Goal: Task Accomplishment & Management: Use online tool/utility

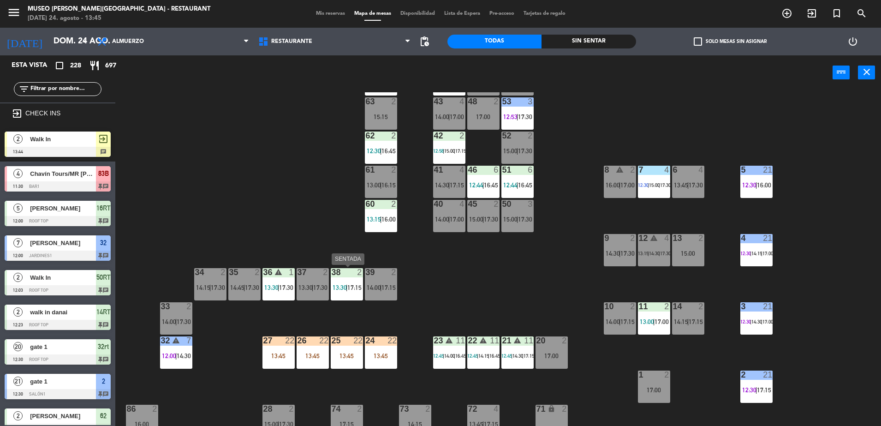
scroll to position [46, 0]
click at [501, 210] on div "50 3 15:00 | 17:30" at bounding box center [517, 215] width 32 height 32
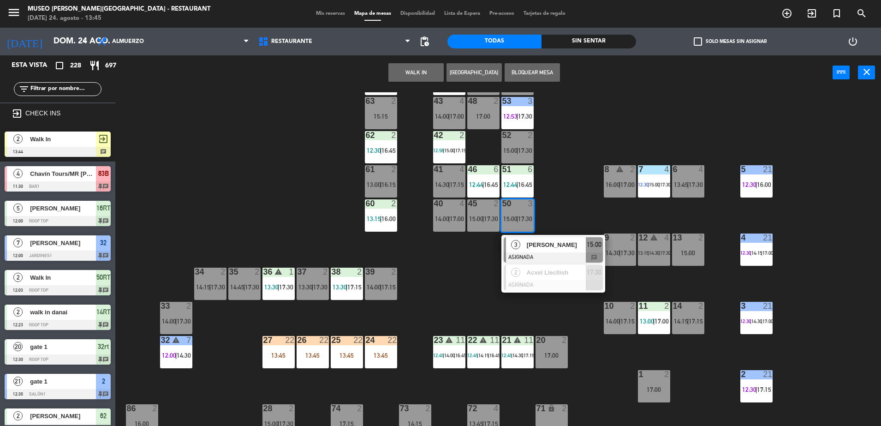
click at [414, 72] on button "WALK IN" at bounding box center [415, 72] width 55 height 18
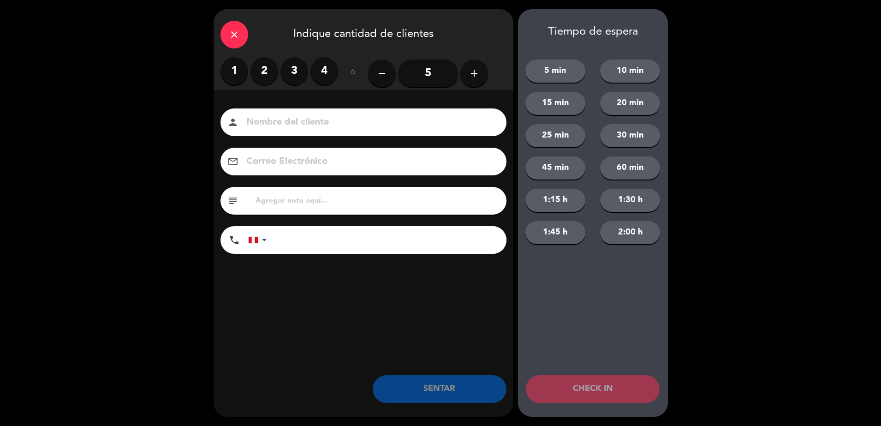
click at [295, 71] on label "3" at bounding box center [294, 71] width 28 height 28
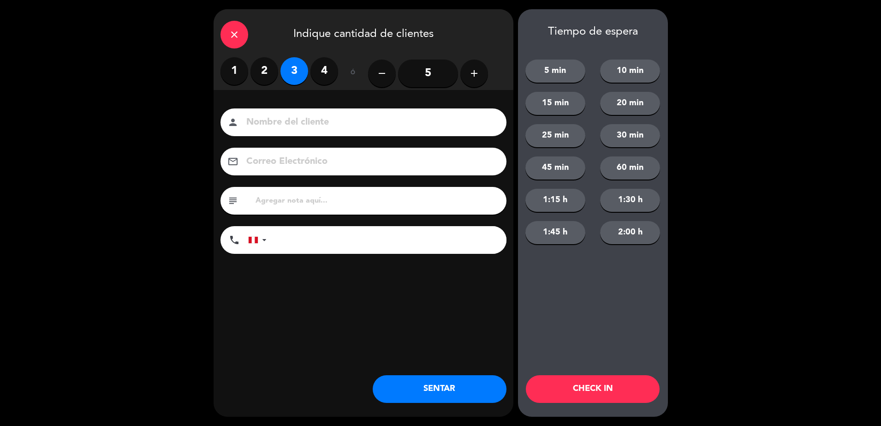
click at [303, 112] on div "person" at bounding box center [363, 122] width 286 height 28
click at [301, 117] on input at bounding box center [369, 122] width 249 height 16
type input "WALK IN [PERSON_NAME]"
click at [434, 379] on button "SENTAR" at bounding box center [440, 389] width 134 height 28
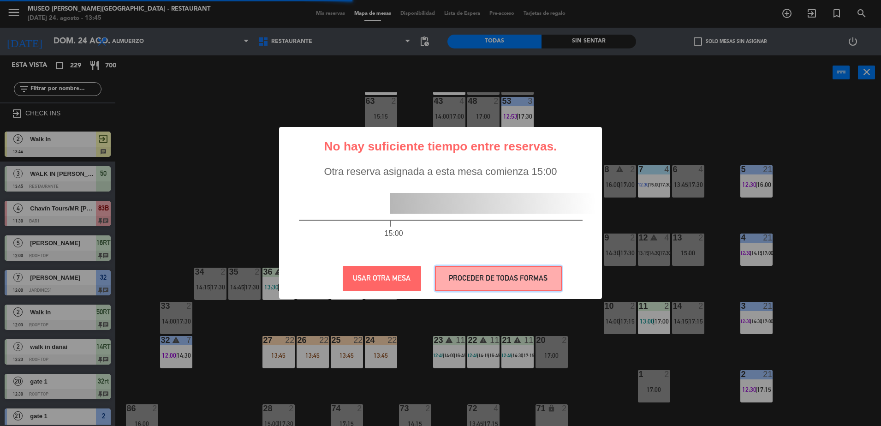
click at [473, 283] on button "PROCEDER DE TODAS FORMAS" at bounding box center [498, 278] width 127 height 25
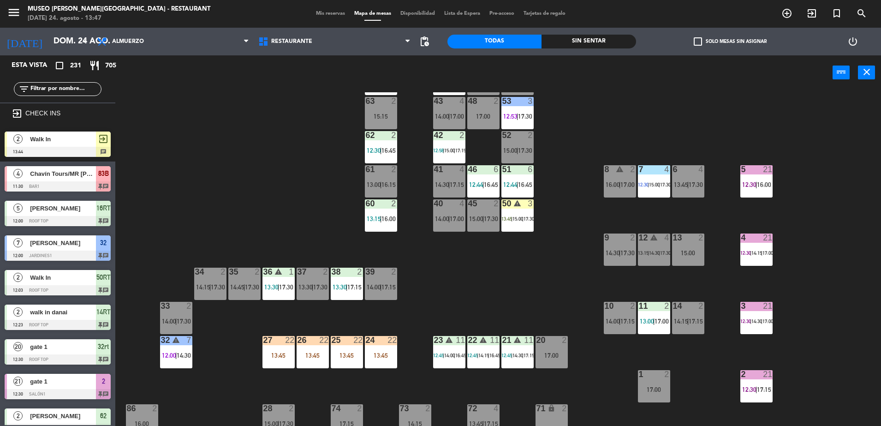
click at [321, 217] on div "44 5 13:30 | 16:45 49 2 13:15 | 16:15 54 5 14:30 | 17:00 64 2 12:30 | 16:45 48 …" at bounding box center [502, 260] width 757 height 336
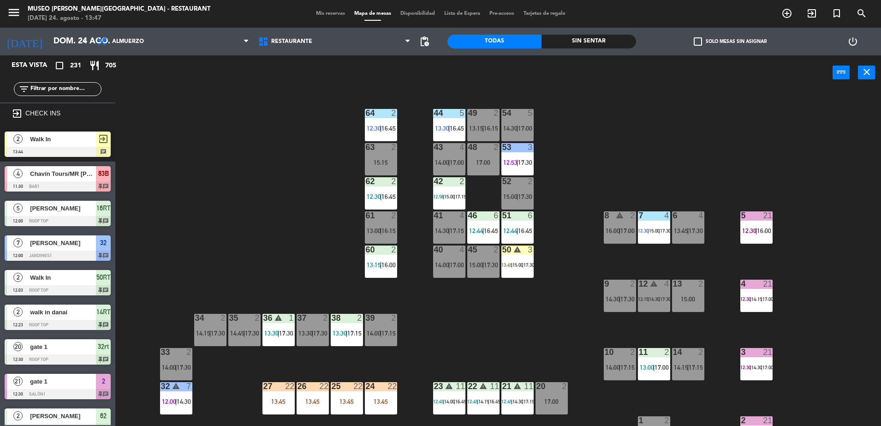
click at [69, 90] on input "text" at bounding box center [65, 89] width 71 height 10
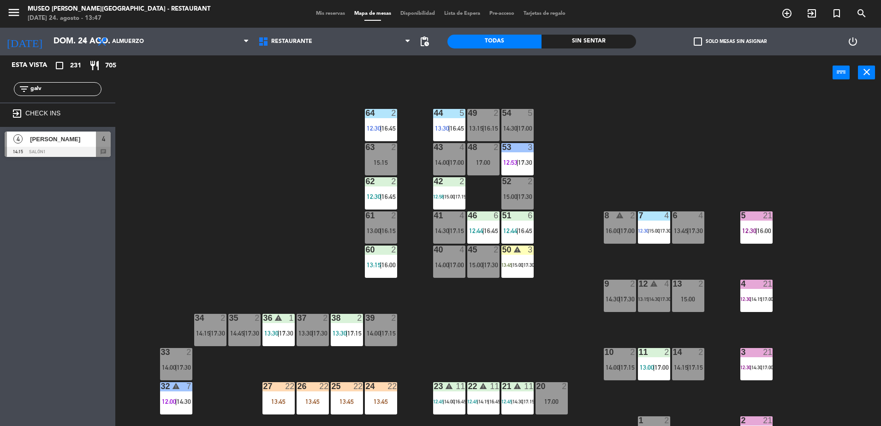
type input "galv"
click at [103, 154] on div at bounding box center [58, 152] width 106 height 10
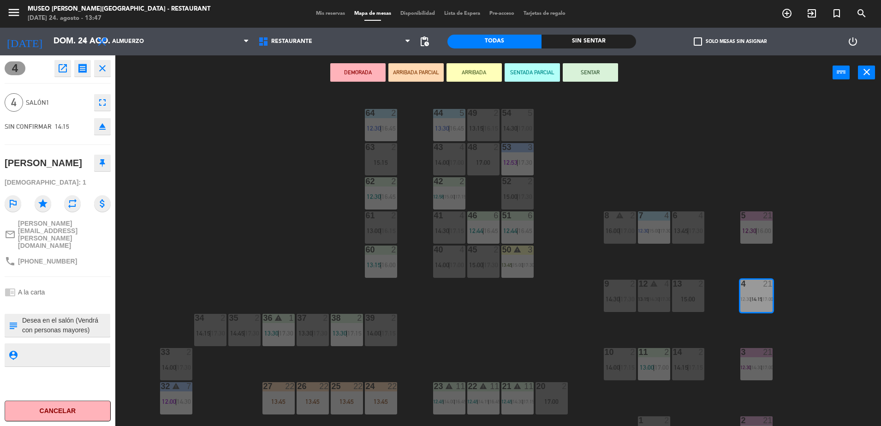
click at [424, 76] on button "ARRIBADA PARCIAL" at bounding box center [415, 72] width 55 height 18
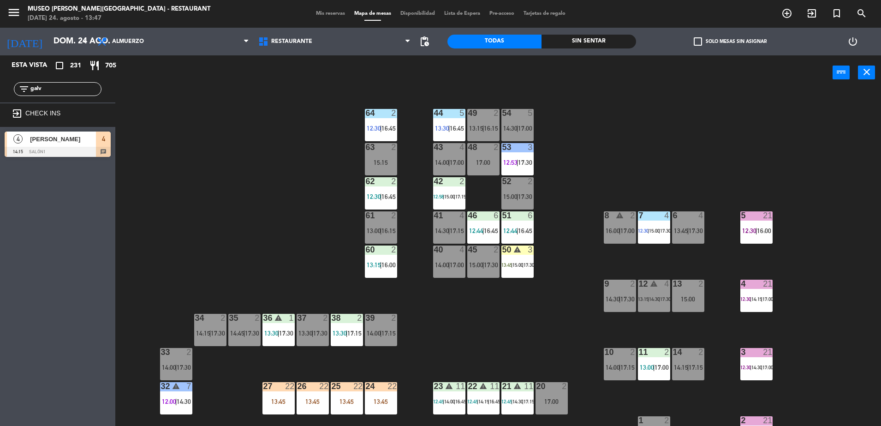
click at [74, 148] on div at bounding box center [58, 152] width 106 height 10
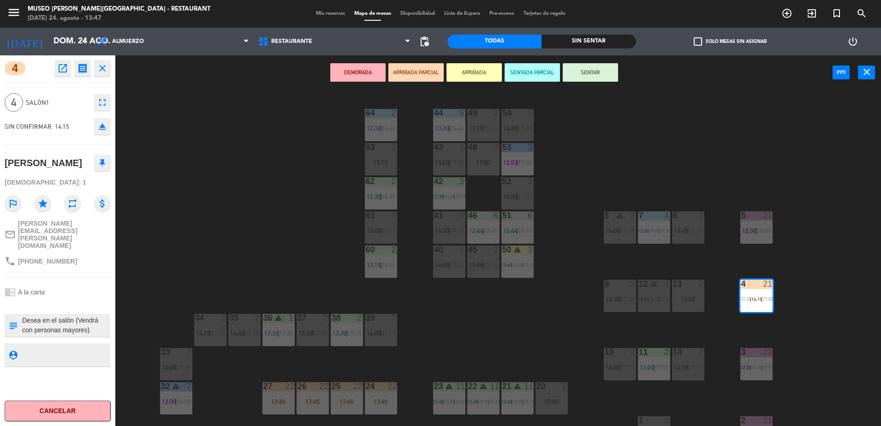
click at [279, 221] on div "44 5 13:30 | 16:45 49 2 13:15 | 16:15 54 5 14:30 | 17:00 64 2 12:30 | 16:45 48 …" at bounding box center [502, 260] width 757 height 336
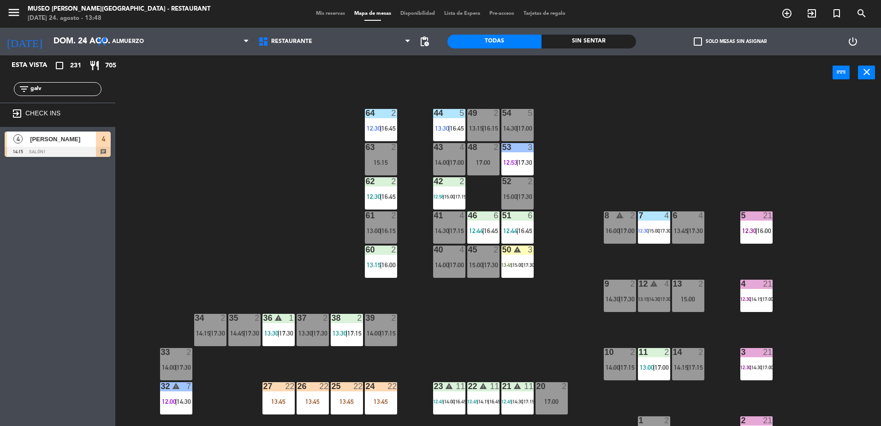
drag, startPoint x: 49, startPoint y: 89, endPoint x: 0, endPoint y: 82, distance: 49.4
click at [0, 82] on html "close × Museo [PERSON_NAME] Café - Restaurant × chrome_reader_mode Listado de R…" at bounding box center [440, 213] width 881 height 426
click at [194, 179] on div "44 5 13:30 | 16:45 49 2 13:15 | 16:15 54 5 14:30 | 17:00 64 2 12:30 | 16:45 48 …" at bounding box center [502, 260] width 757 height 336
drag, startPoint x: 56, startPoint y: 92, endPoint x: 0, endPoint y: 79, distance: 57.6
click at [0, 80] on html "close × Museo [PERSON_NAME] Café - Restaurant × chrome_reader_mode Listado de R…" at bounding box center [440, 213] width 881 height 426
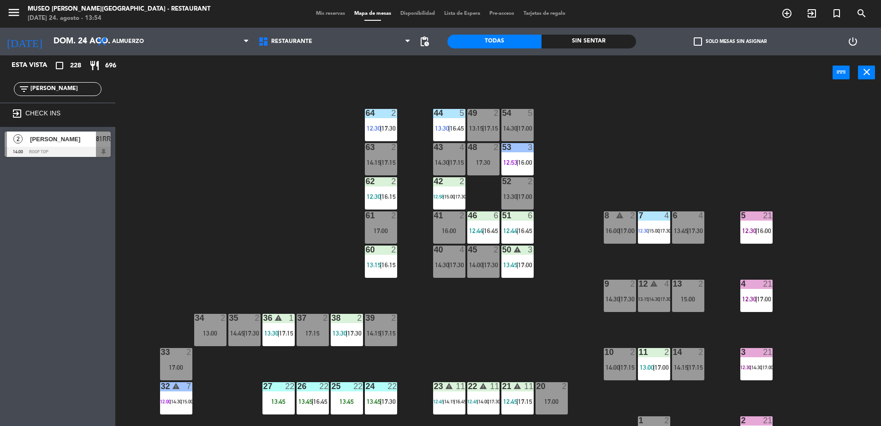
type input "[PERSON_NAME]"
click at [95, 153] on div at bounding box center [58, 152] width 106 height 10
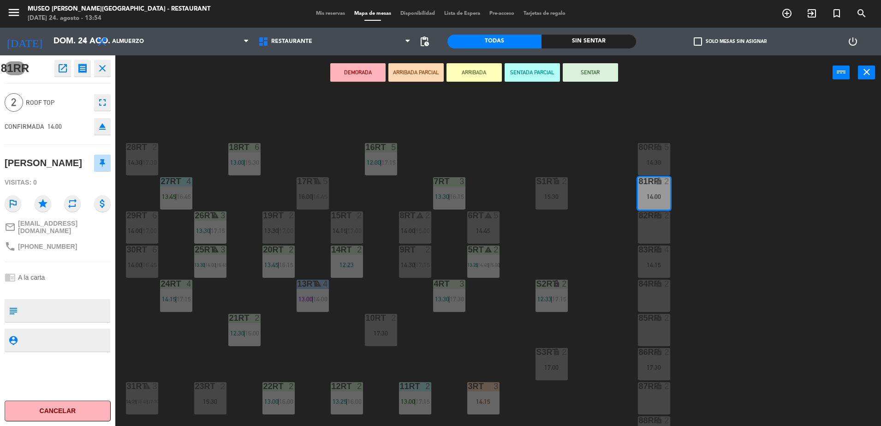
click at [430, 74] on button "ARRIBADA PARCIAL" at bounding box center [415, 72] width 55 height 18
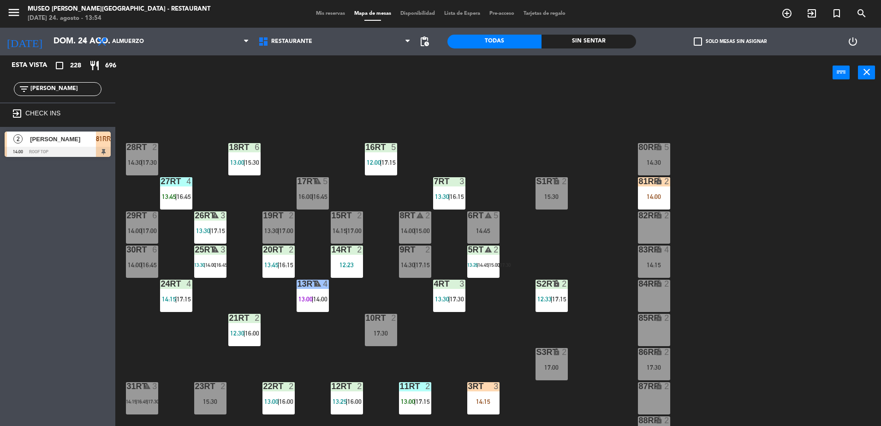
click at [87, 153] on div at bounding box center [58, 152] width 106 height 10
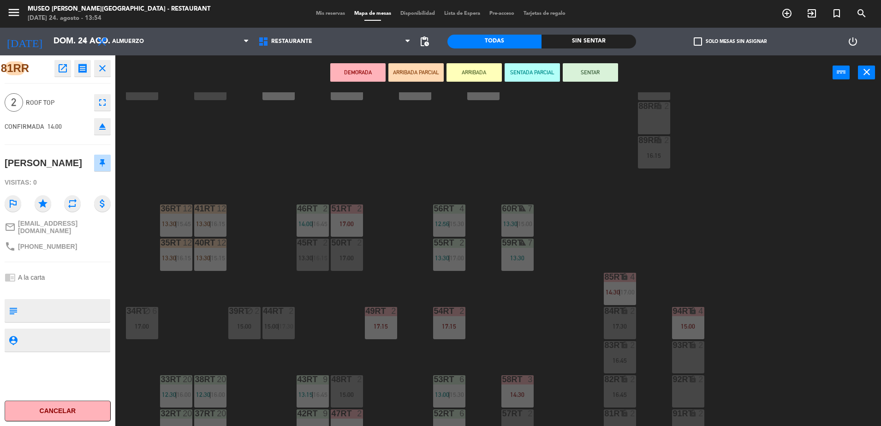
scroll to position [362, 0]
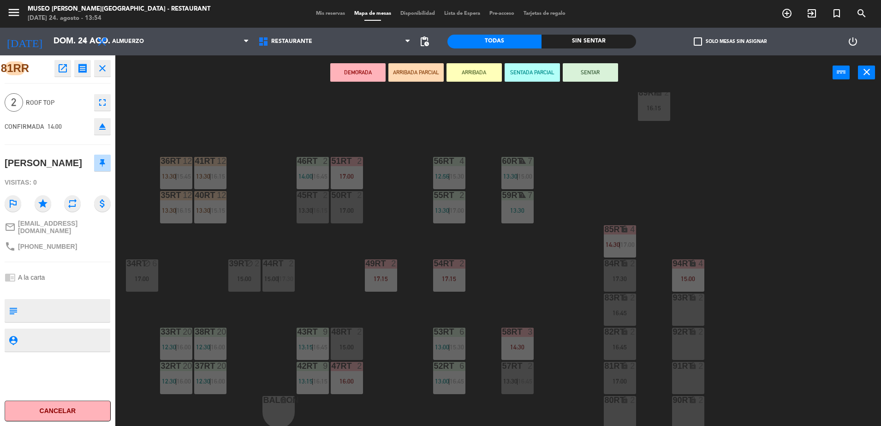
click at [344, 214] on div "50RT 2 17:00" at bounding box center [347, 207] width 32 height 32
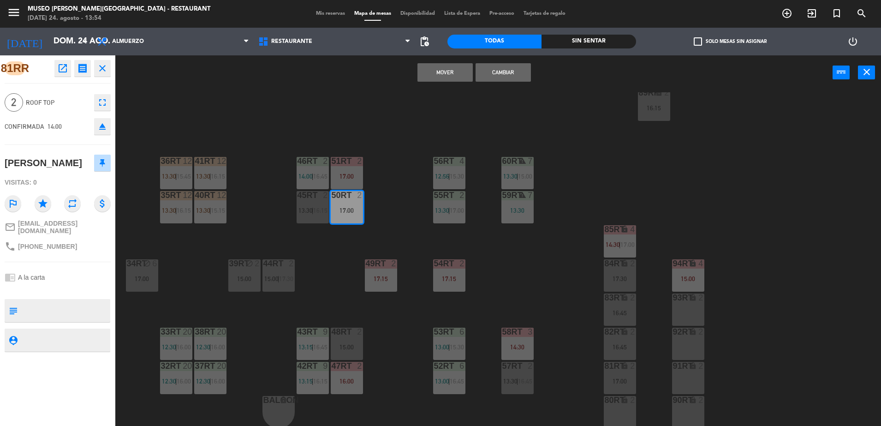
click at [428, 79] on button "Mover" at bounding box center [444, 72] width 55 height 18
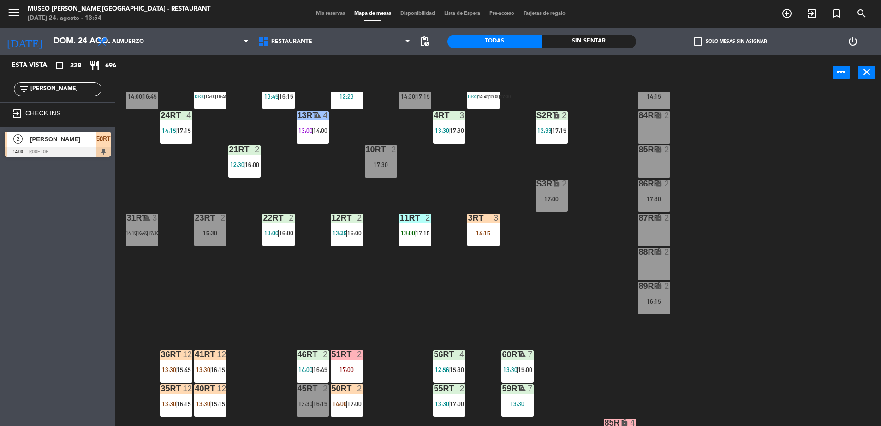
scroll to position [0, 0]
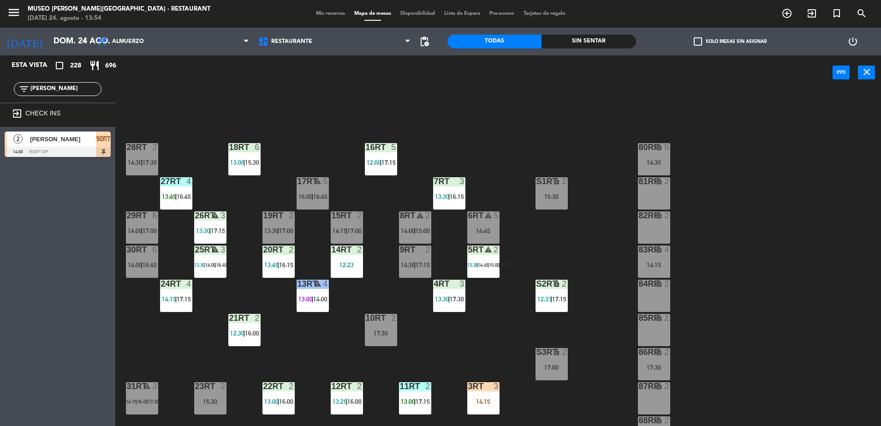
drag, startPoint x: 56, startPoint y: 89, endPoint x: -2, endPoint y: 73, distance: 60.3
click at [0, 73] on html "close × Museo [PERSON_NAME] Café - Restaurant × chrome_reader_mode Listado de R…" at bounding box center [440, 213] width 881 height 426
type input "truj"
click at [59, 141] on span "[PERSON_NAME]" at bounding box center [63, 139] width 66 height 10
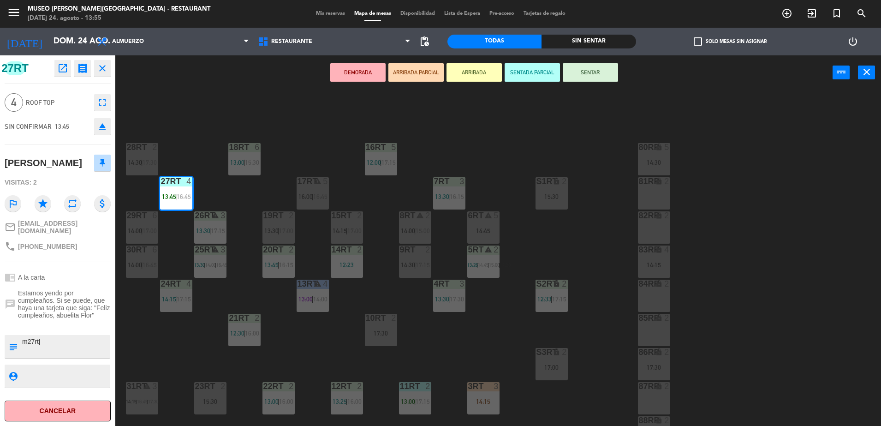
drag, startPoint x: 36, startPoint y: 185, endPoint x: 0, endPoint y: 162, distance: 43.4
click at [0, 162] on div "27RT open_in_new receipt 1:45 PM [DATE] 4 personas [PERSON_NAME][GEOGRAPHIC_DAT…" at bounding box center [57, 240] width 115 height 370
copy div "[PERSON_NAME]"
click at [202, 59] on div "DEMORADA ARRIBADA PARCIAL ARRIBADA SENTADA PARCIAL SENTAR power_input close" at bounding box center [473, 72] width 717 height 35
click at [408, 311] on div "18RT 6 13:00 | 15:30 16RT 5 12:00 | 17:15 28RT 2 14:30 | 17:30 80RR lock 5 14:3…" at bounding box center [502, 260] width 757 height 336
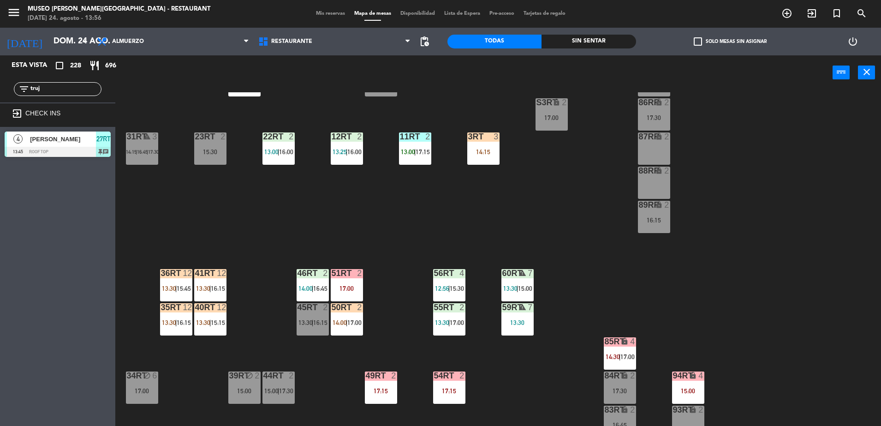
scroll to position [362, 0]
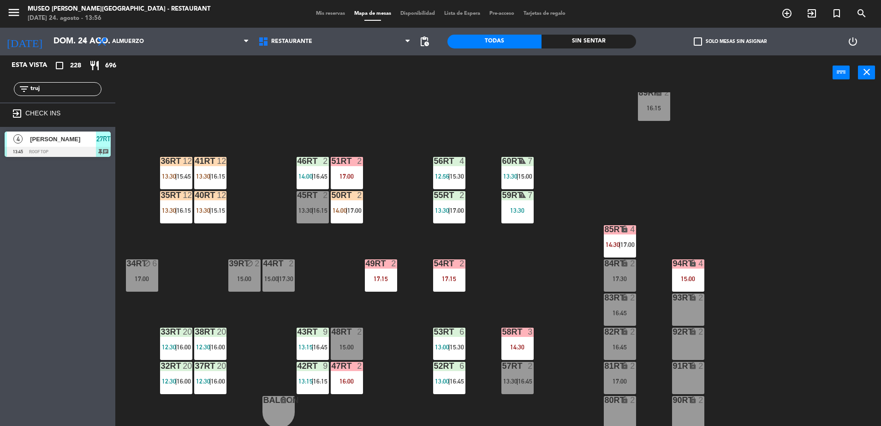
click at [355, 360] on div "18RT 6 13:00 | 15:30 16RT 5 12:00 | 17:15 28RT 2 14:30 | 17:30 80RR lock 5 14:3…" at bounding box center [502, 260] width 757 height 336
click at [350, 344] on div "15:00" at bounding box center [347, 347] width 32 height 6
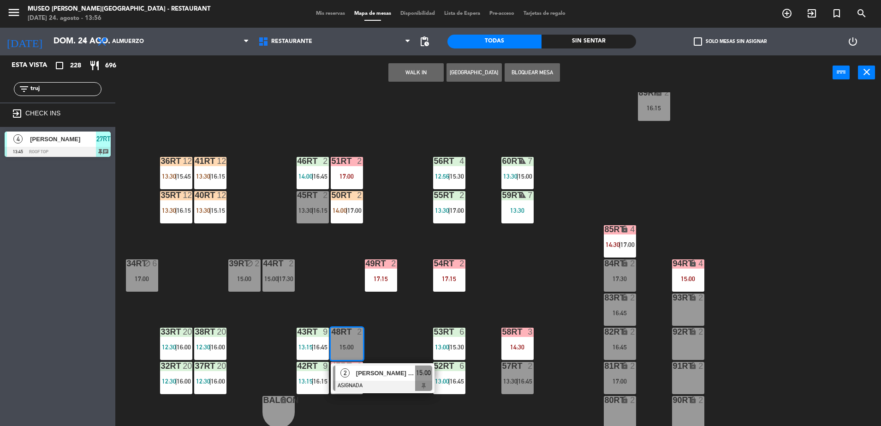
click at [414, 71] on button "WALK IN" at bounding box center [415, 72] width 55 height 18
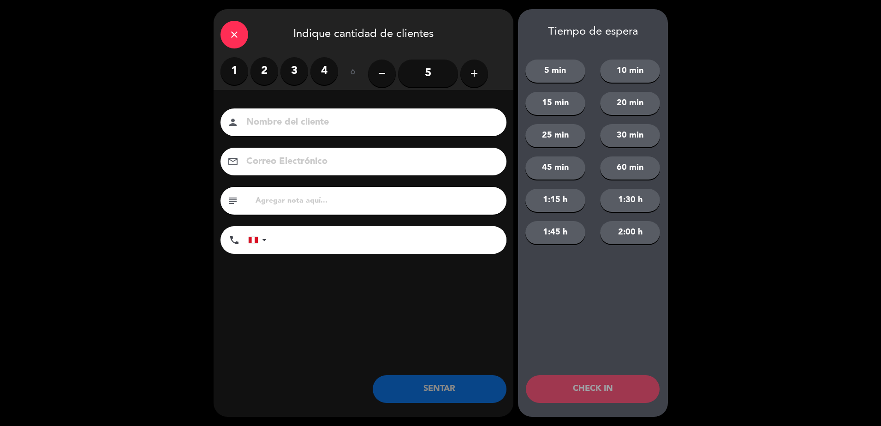
click at [230, 36] on icon "close" at bounding box center [234, 34] width 11 height 11
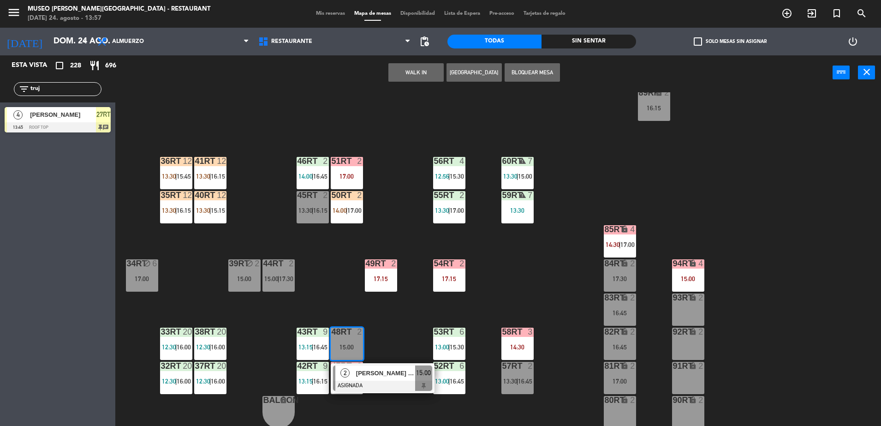
click at [386, 197] on div "18RT 6 13:00 | 15:30 16RT 5 12:00 | 17:15 28RT 2 14:30 | 17:30 80RR lock 5 14:3…" at bounding box center [502, 260] width 757 height 336
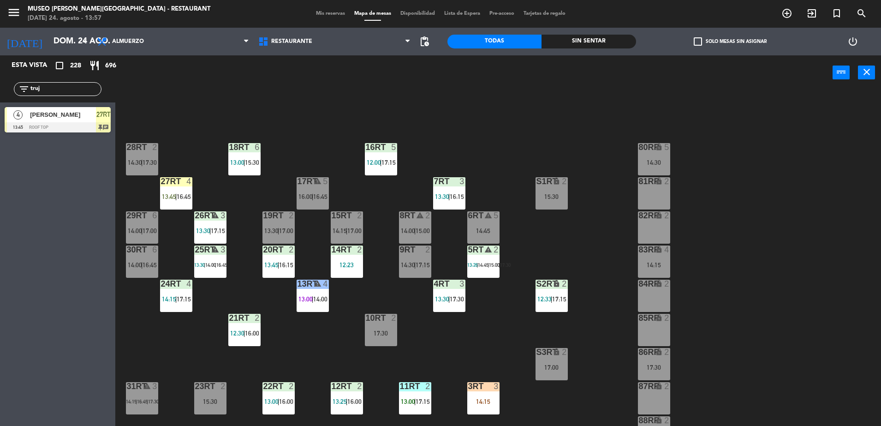
scroll to position [0, 0]
drag, startPoint x: 63, startPoint y: 85, endPoint x: -2, endPoint y: 80, distance: 65.2
click at [0, 80] on html "close × Museo [PERSON_NAME] Café - Restaurant × chrome_reader_mode Listado de R…" at bounding box center [440, 213] width 881 height 426
type input "víc"
click at [93, 120] on div "[PERSON_NAME]" at bounding box center [62, 114] width 67 height 15
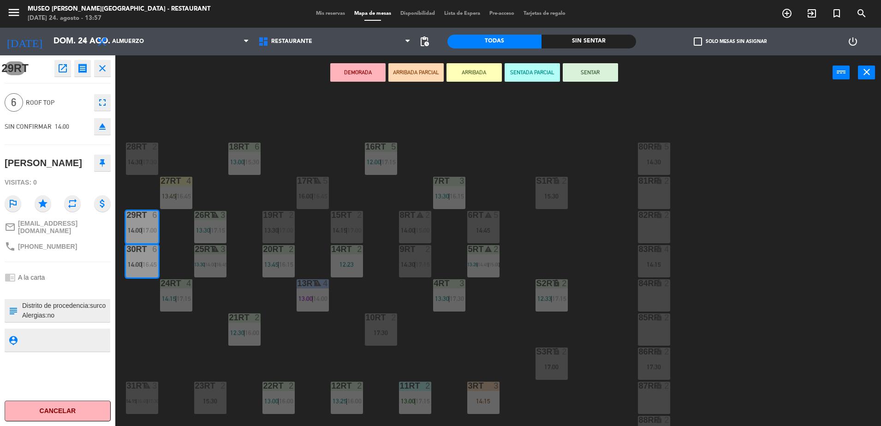
click at [395, 76] on button "ARRIBADA PARCIAL" at bounding box center [415, 72] width 55 height 18
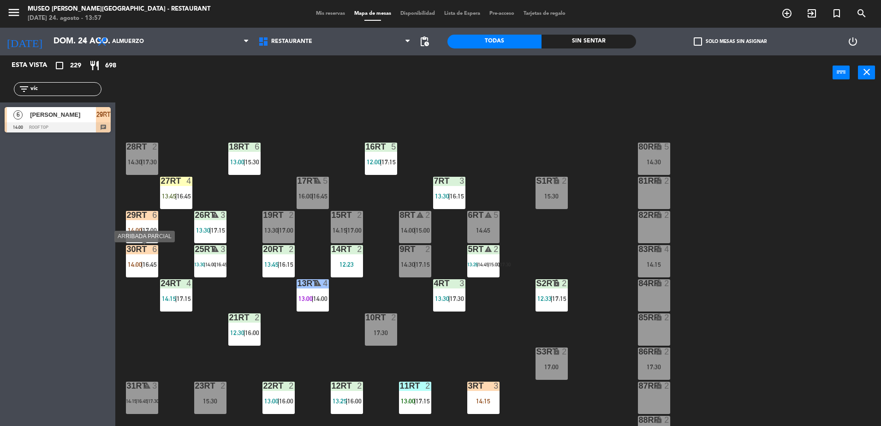
click at [127, 253] on div "30RT" at bounding box center [127, 249] width 0 height 8
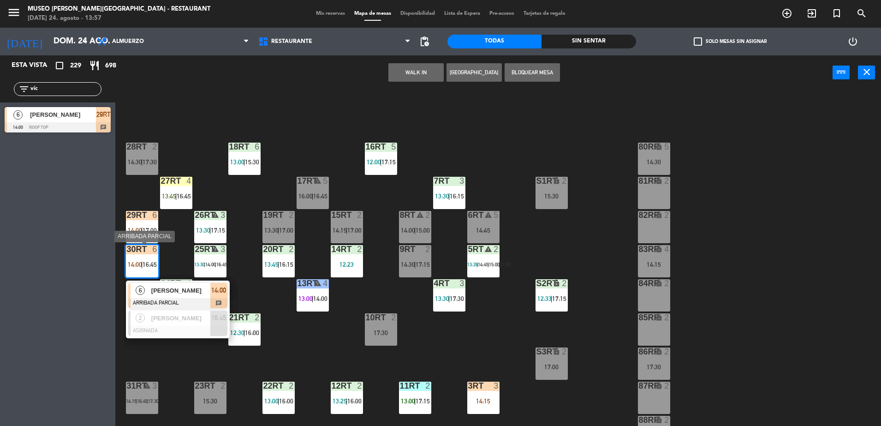
click at [185, 289] on span "[PERSON_NAME]" at bounding box center [180, 290] width 59 height 10
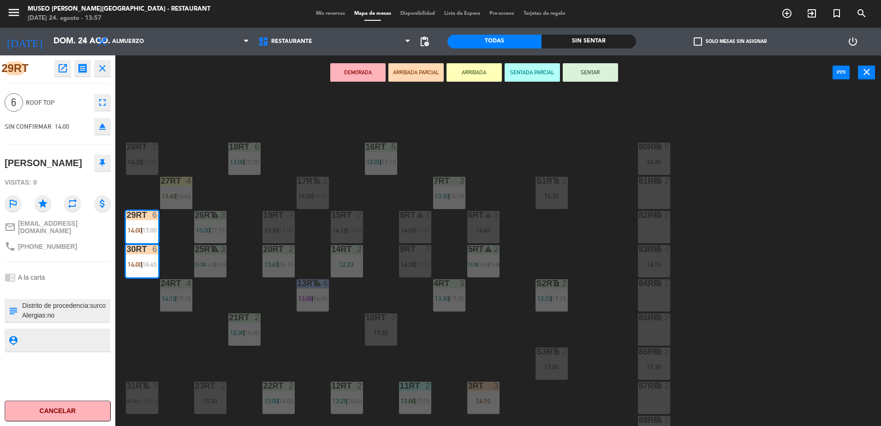
click at [288, 160] on div "18RT 6 13:00 | 15:30 16RT 5 12:00 | 17:15 28RT 2 14:30 | 17:30 80RR lock 5 14:3…" at bounding box center [502, 260] width 757 height 336
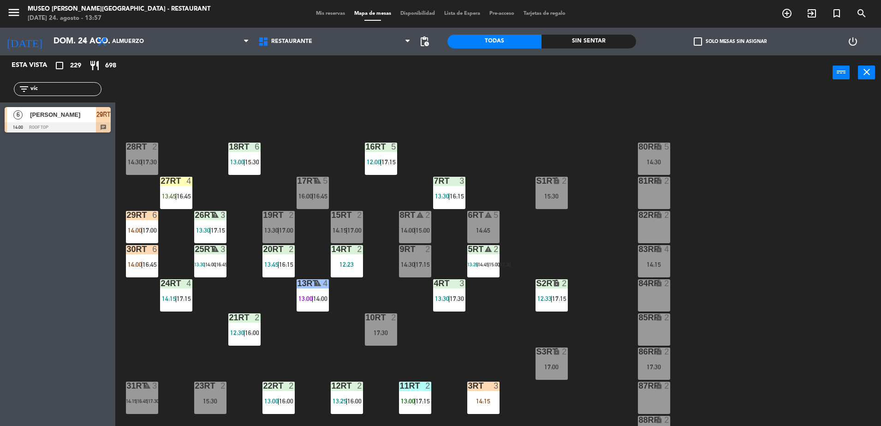
click at [341, 89] on div "power_input close" at bounding box center [473, 72] width 717 height 35
